Goal: Find contact information: Find contact information

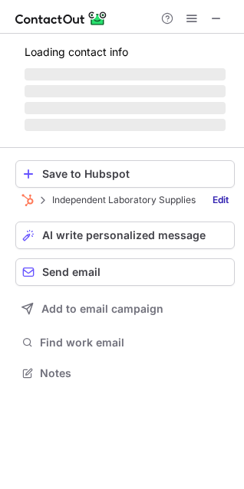
scroll to position [358, 244]
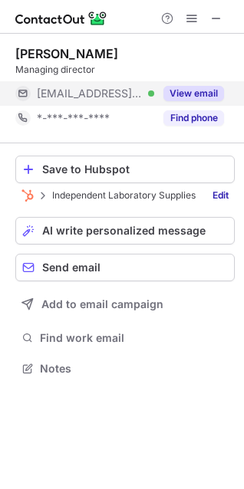
click at [108, 93] on span "[EMAIL_ADDRESS][DOMAIN_NAME]" at bounding box center [90, 94] width 106 height 14
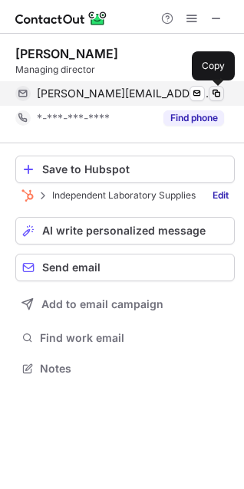
click at [220, 97] on span at bounding box center [216, 93] width 12 height 12
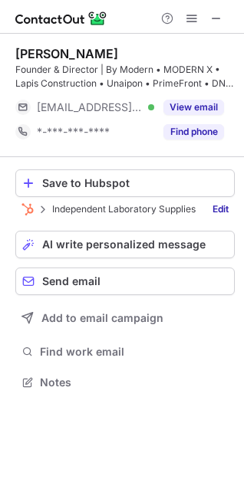
scroll to position [372, 244]
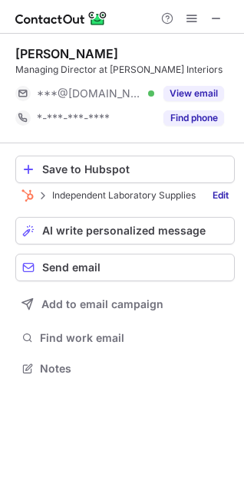
scroll to position [358, 244]
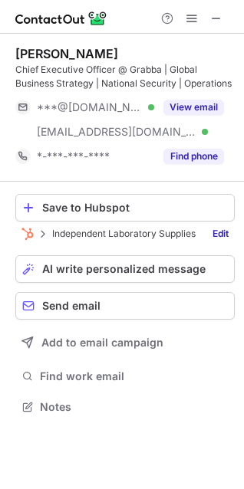
scroll to position [396, 244]
